Goal: Check status: Check status

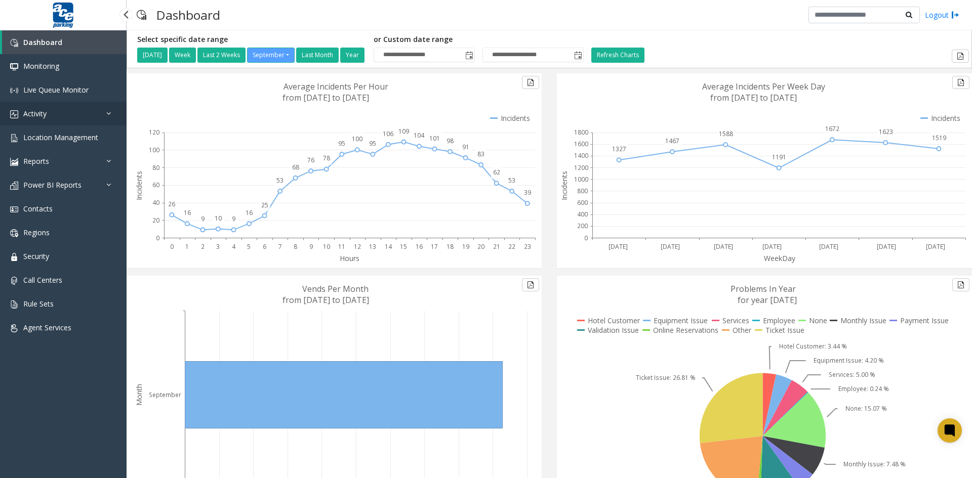
click at [75, 114] on link "Activity" at bounding box center [63, 114] width 127 height 24
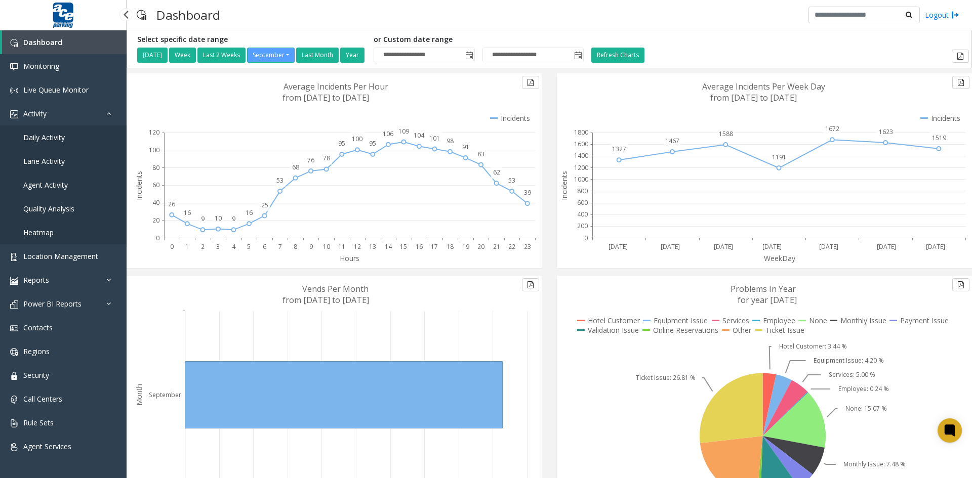
click at [58, 187] on span "Agent Activity" at bounding box center [45, 185] width 45 height 10
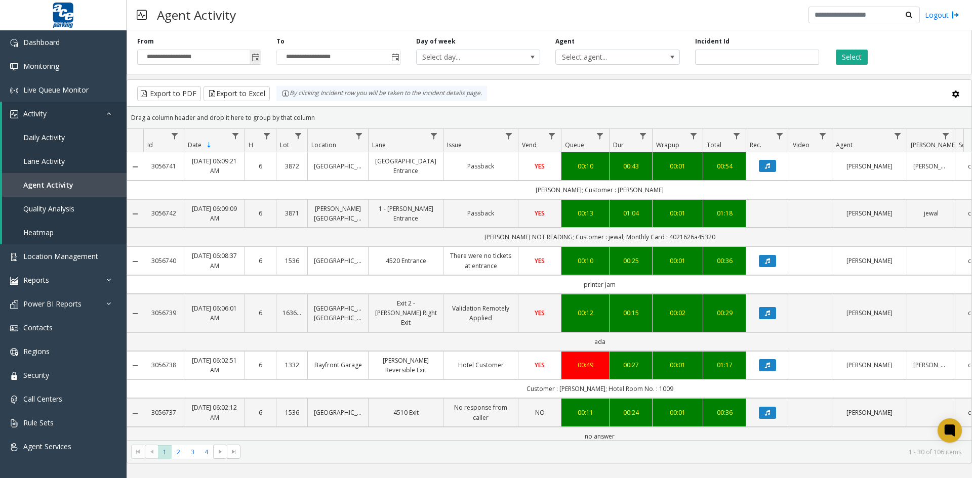
click at [257, 57] on span "Toggle popup" at bounding box center [256, 58] width 8 height 8
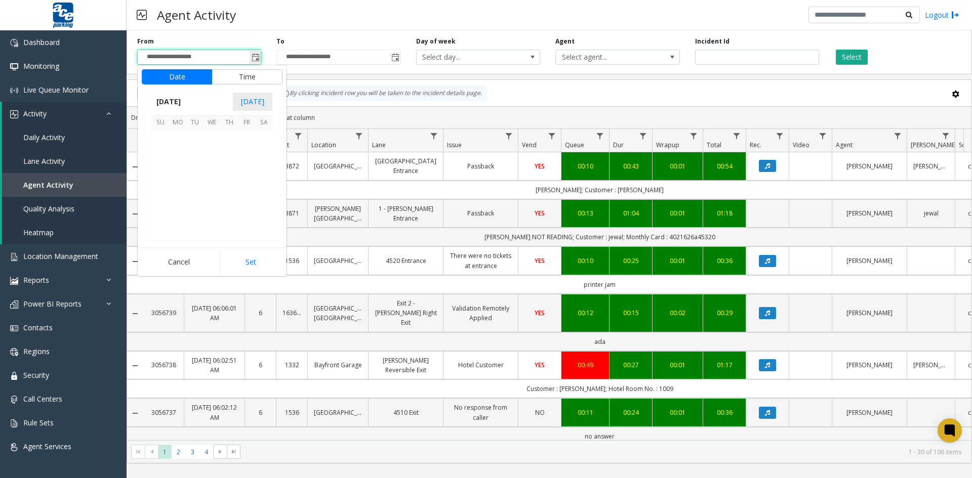
scroll to position [181715, 0]
click at [158, 190] on span "21" at bounding box center [160, 190] width 17 height 17
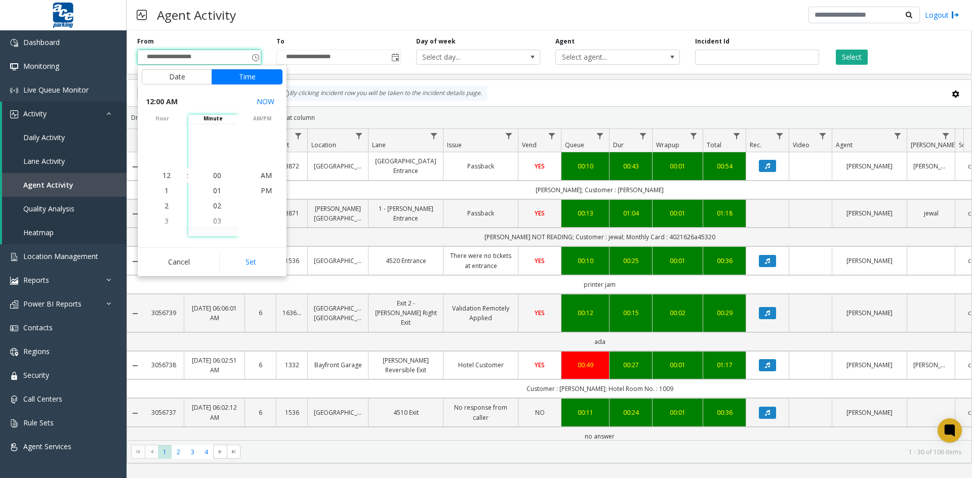
drag, startPoint x: 245, startPoint y: 262, endPoint x: 252, endPoint y: 253, distance: 11.5
click at [246, 262] on button "Set" at bounding box center [251, 262] width 64 height 22
type input "**********"
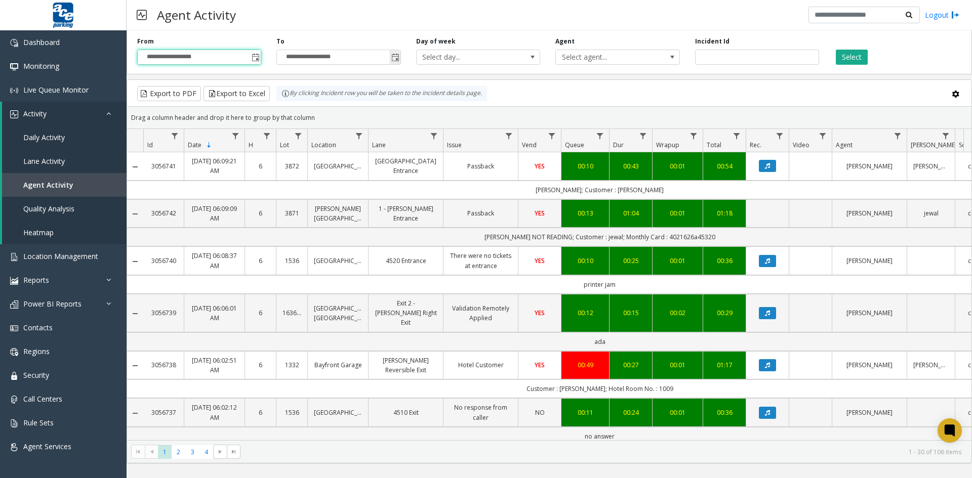
click at [397, 57] on span "Toggle popup" at bounding box center [395, 58] width 8 height 8
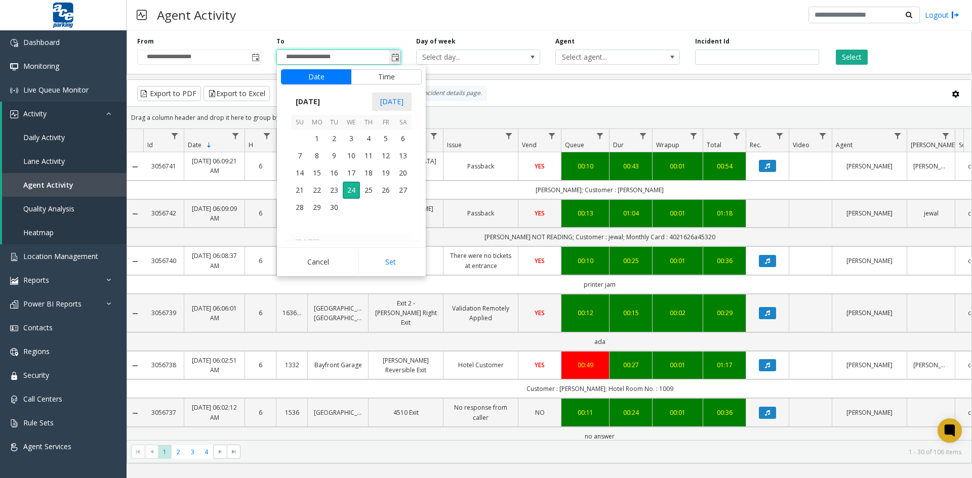
scroll to position [15, 0]
click at [298, 191] on span "21" at bounding box center [299, 190] width 17 height 17
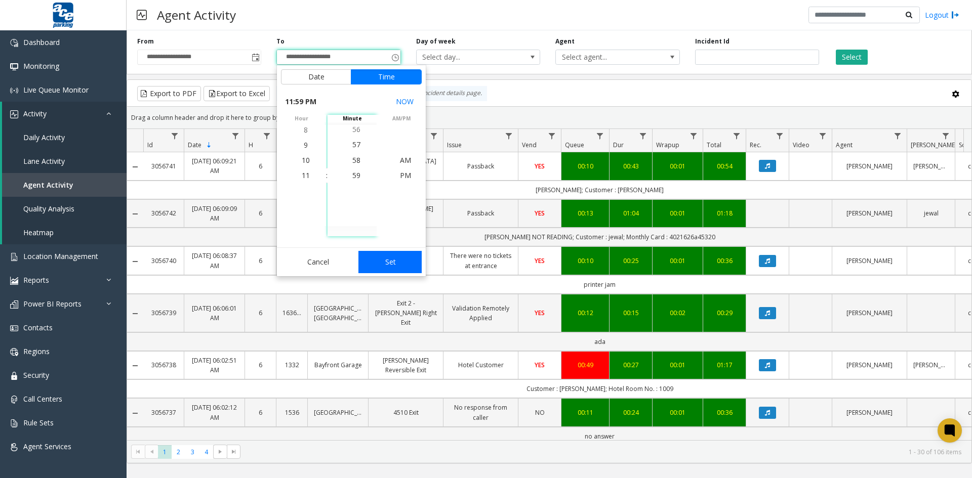
click at [380, 261] on button "Set" at bounding box center [390, 262] width 64 height 22
type input "**********"
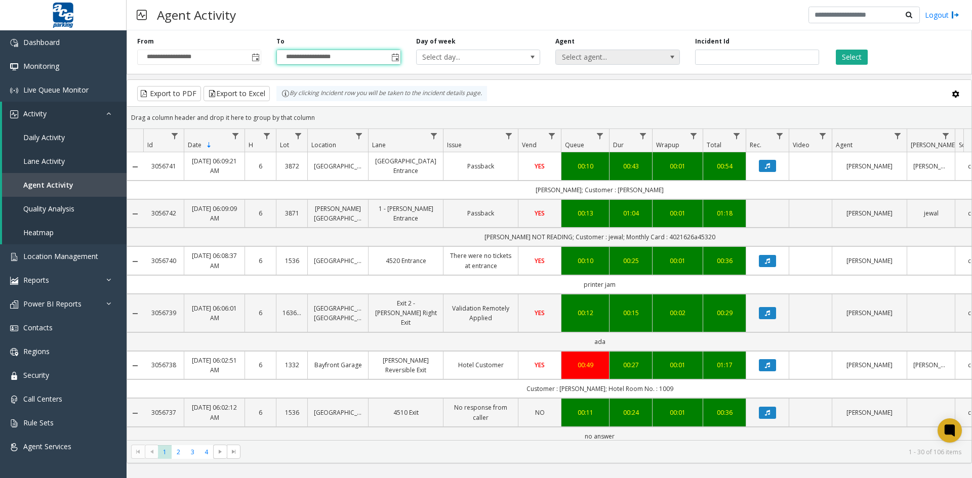
click at [673, 55] on span at bounding box center [672, 57] width 8 height 8
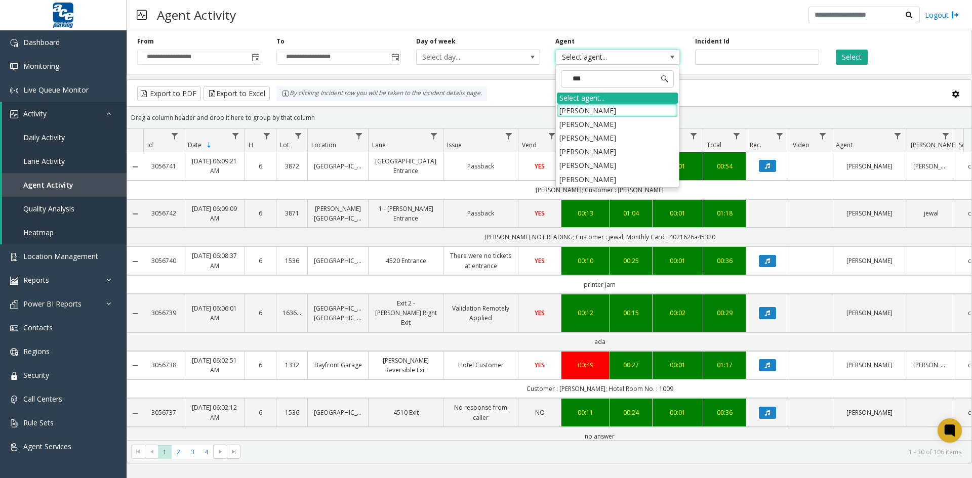
type input "****"
click at [586, 139] on li "[PERSON_NAME]" at bounding box center [617, 138] width 121 height 14
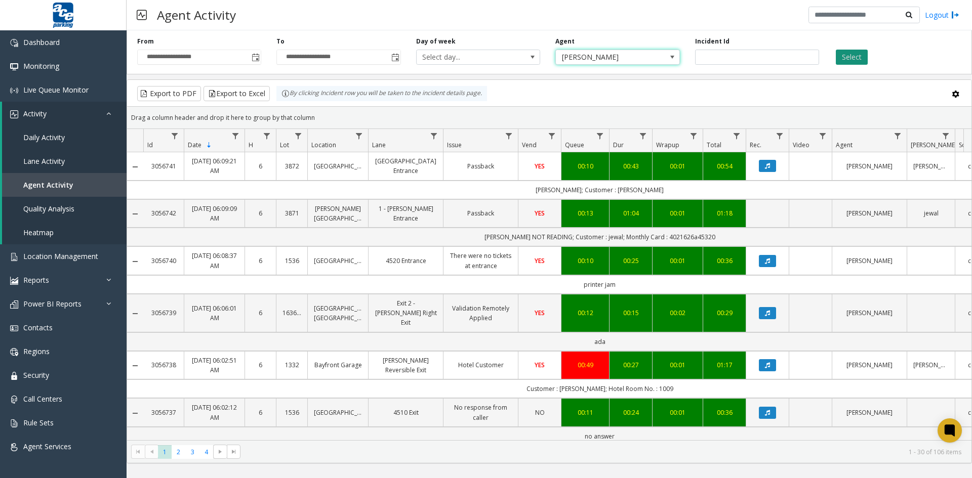
click at [851, 58] on button "Select" at bounding box center [852, 57] width 32 height 15
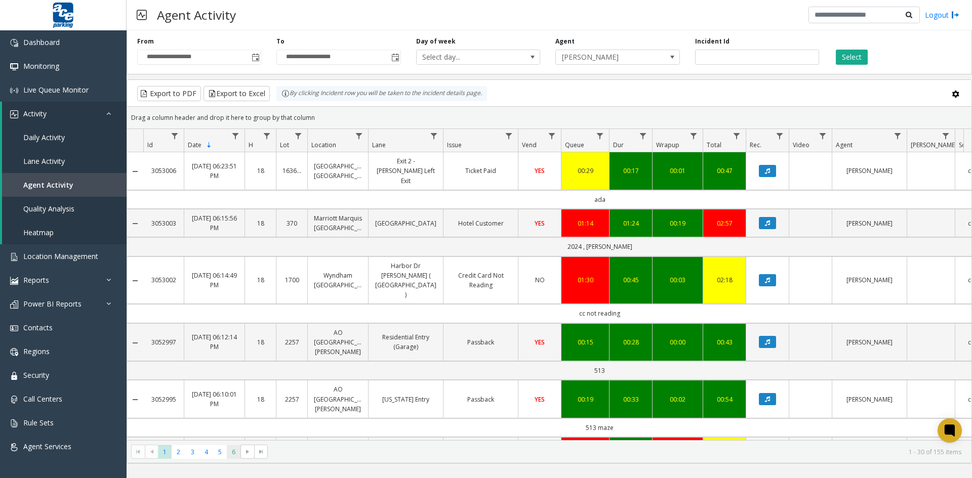
click at [231, 454] on span "6" at bounding box center [234, 453] width 14 height 14
